Goal: Obtain resource: Obtain resource

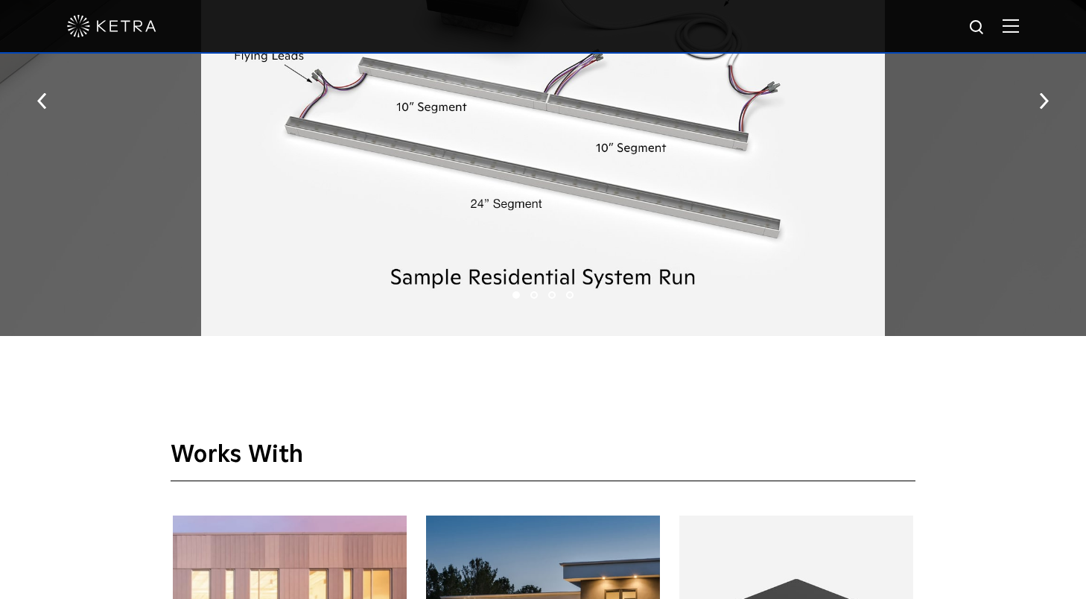
scroll to position [1963, 0]
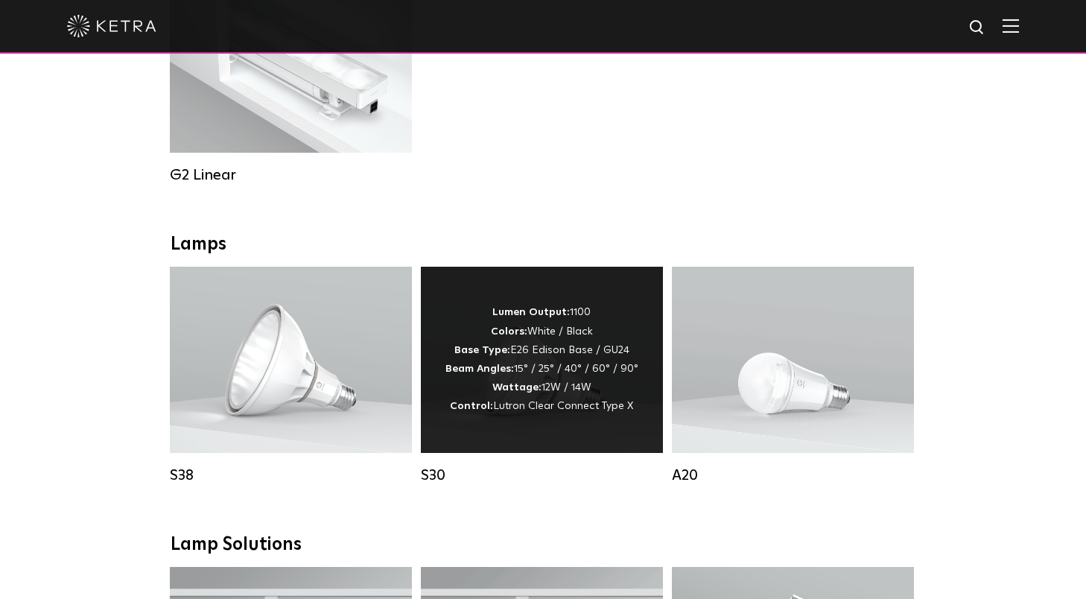
scroll to position [909, 0]
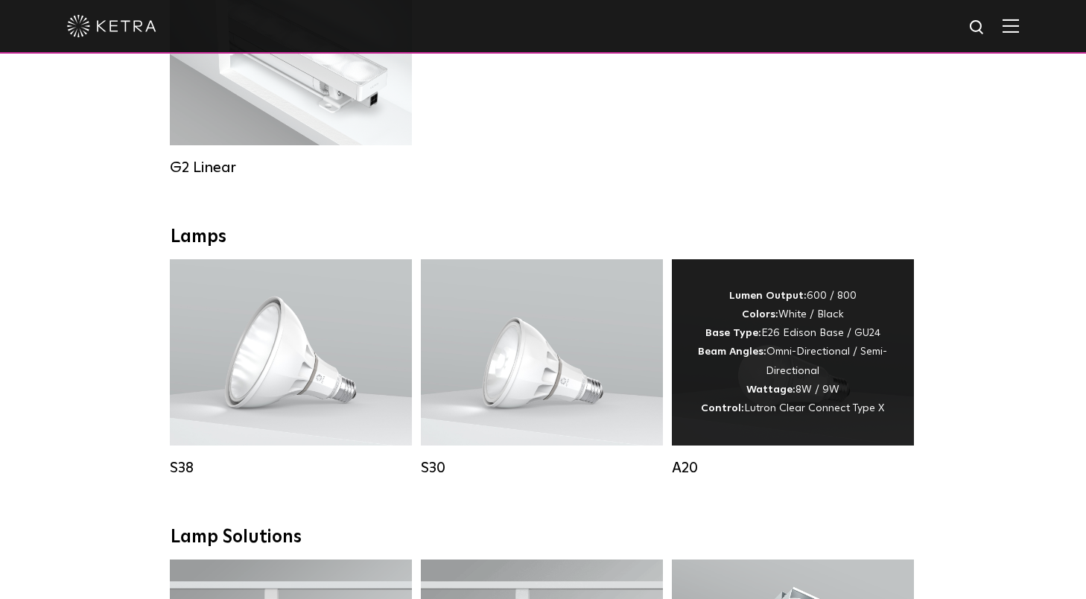
click at [801, 358] on div "Lumen Output: 600 / 800 Colors: White / Black Base Type: E26 Edison Base / GU24…" at bounding box center [792, 352] width 197 height 131
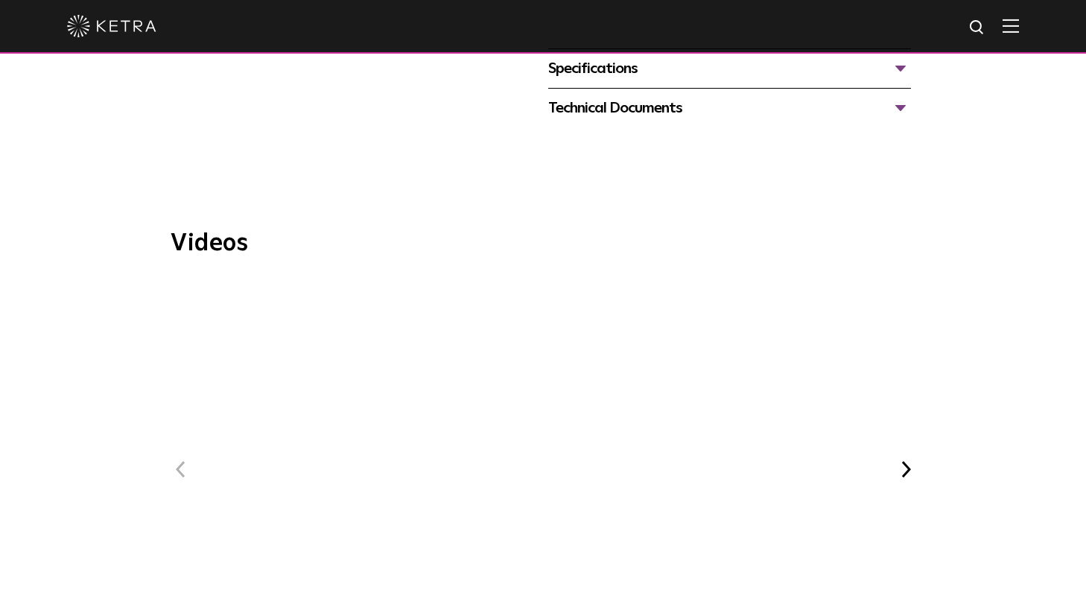
scroll to position [673, 0]
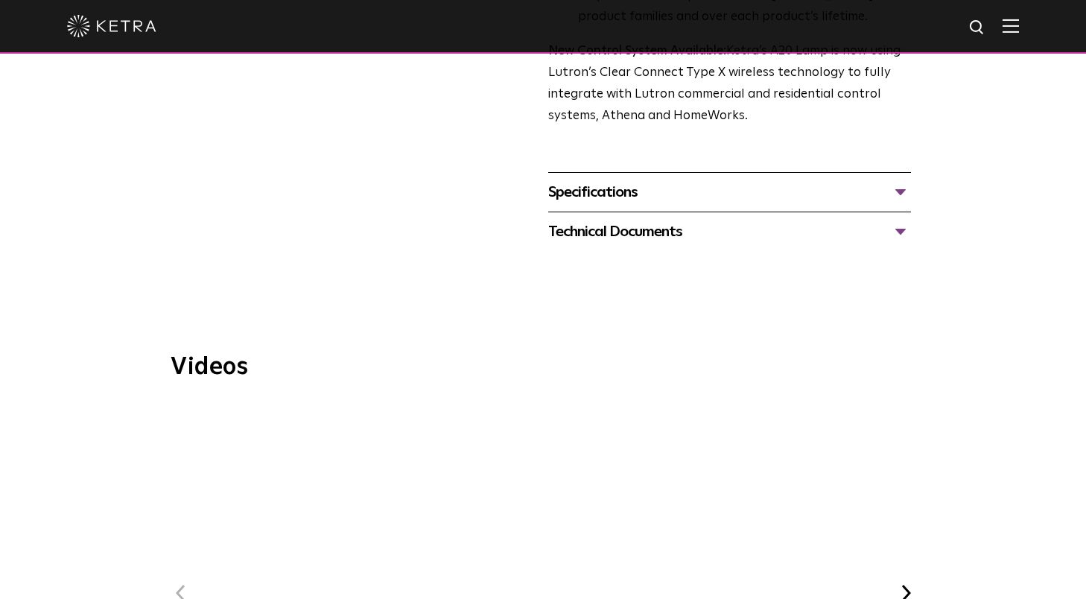
click at [635, 180] on div "Specifications" at bounding box center [729, 192] width 363 height 24
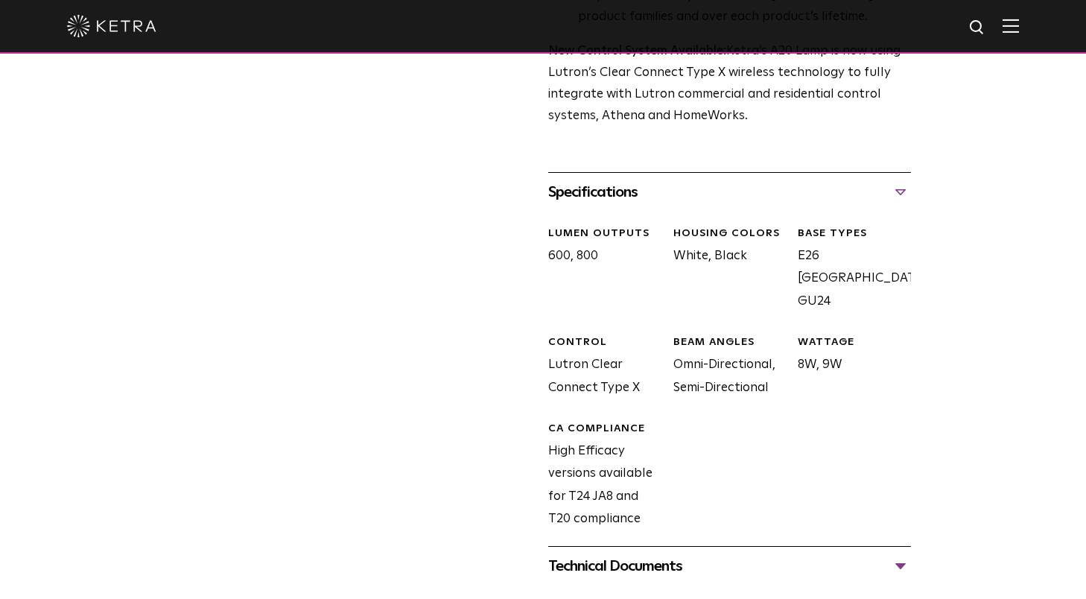
click at [663, 554] on div "Technical Documents" at bounding box center [729, 566] width 363 height 24
